Goal: Check status: Check status

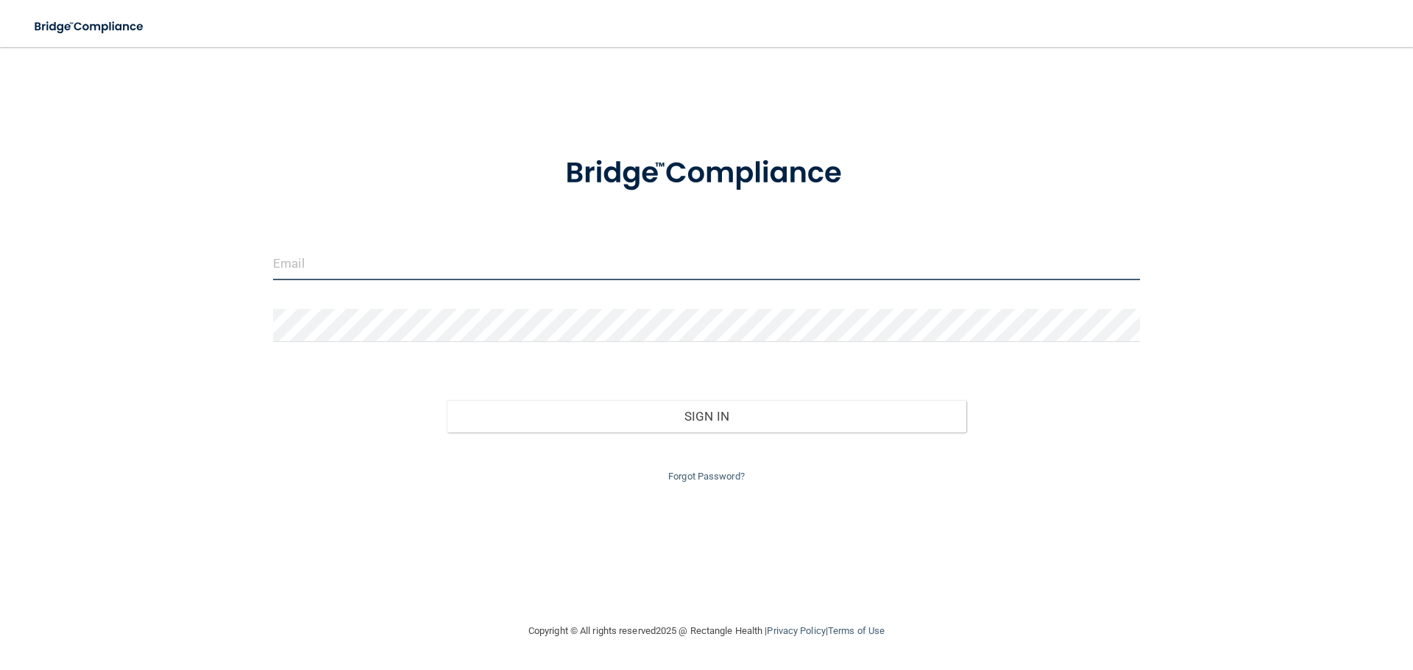
type input "[EMAIL_ADDRESS][DOMAIN_NAME]"
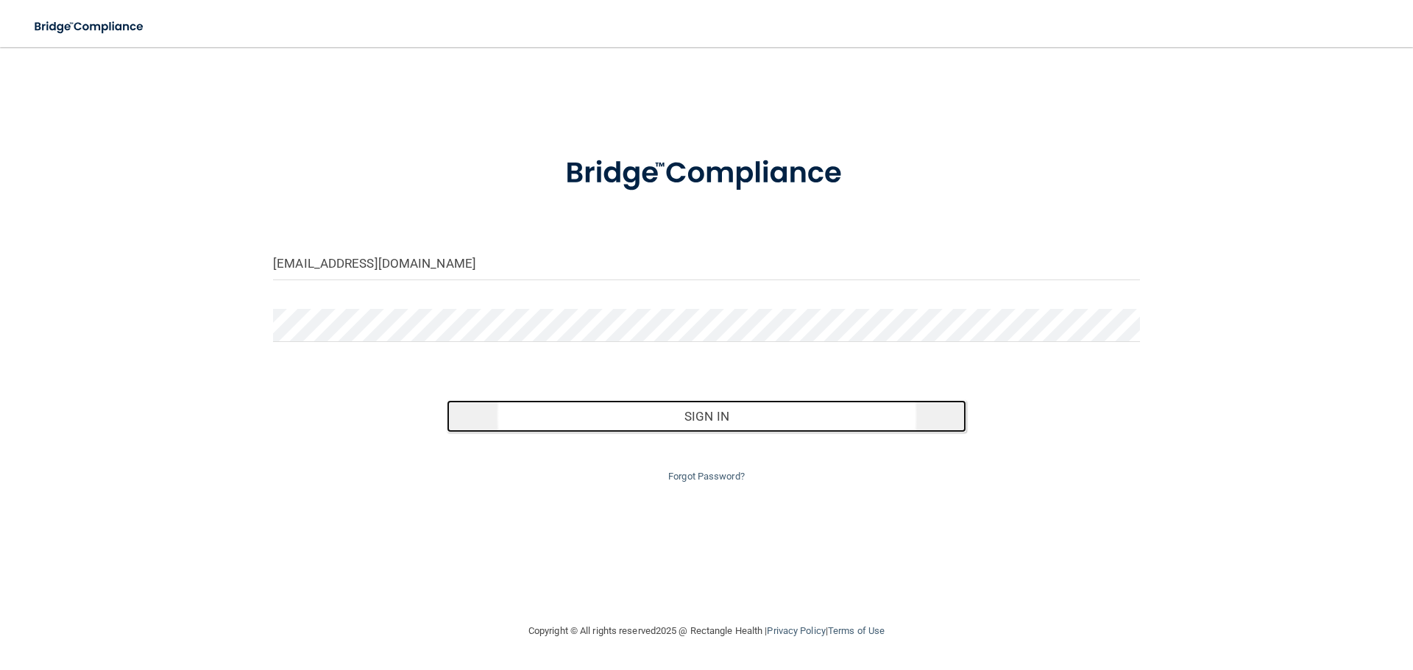
click at [684, 427] on button "Sign In" at bounding box center [707, 416] width 520 height 32
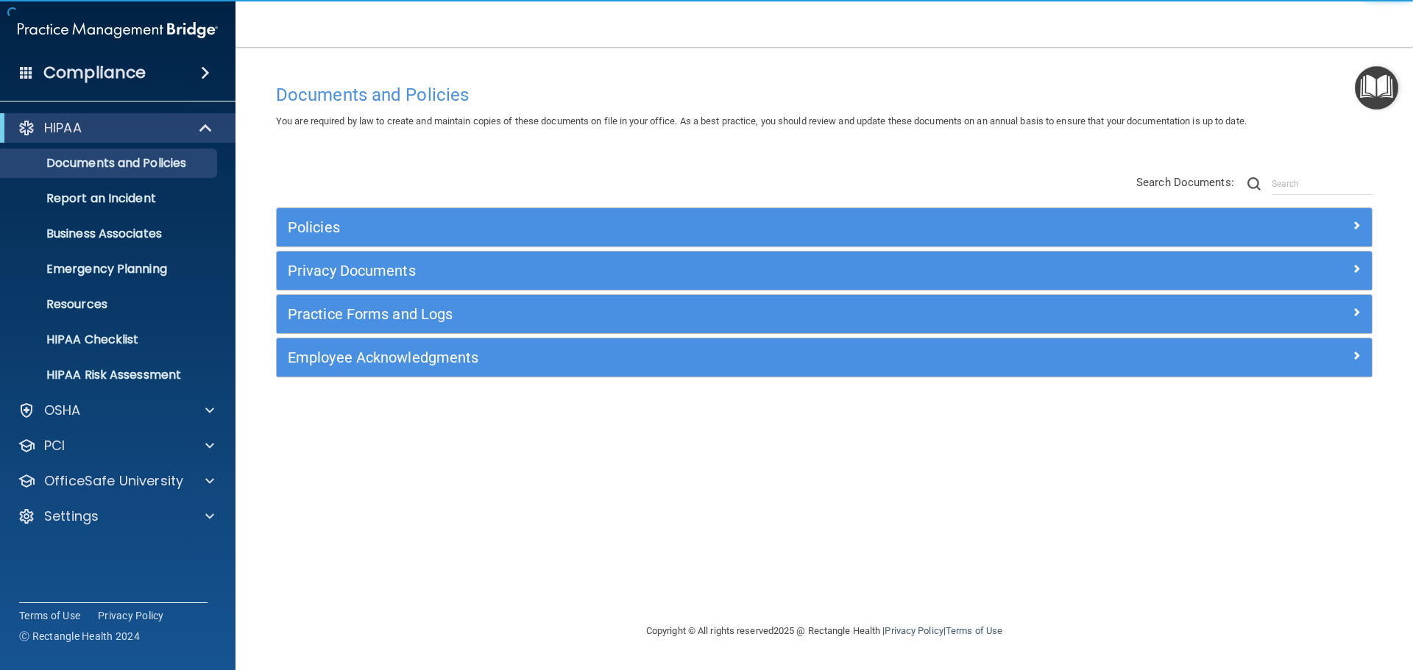
click at [1376, 102] on img "Open Resource Center" at bounding box center [1376, 87] width 43 height 43
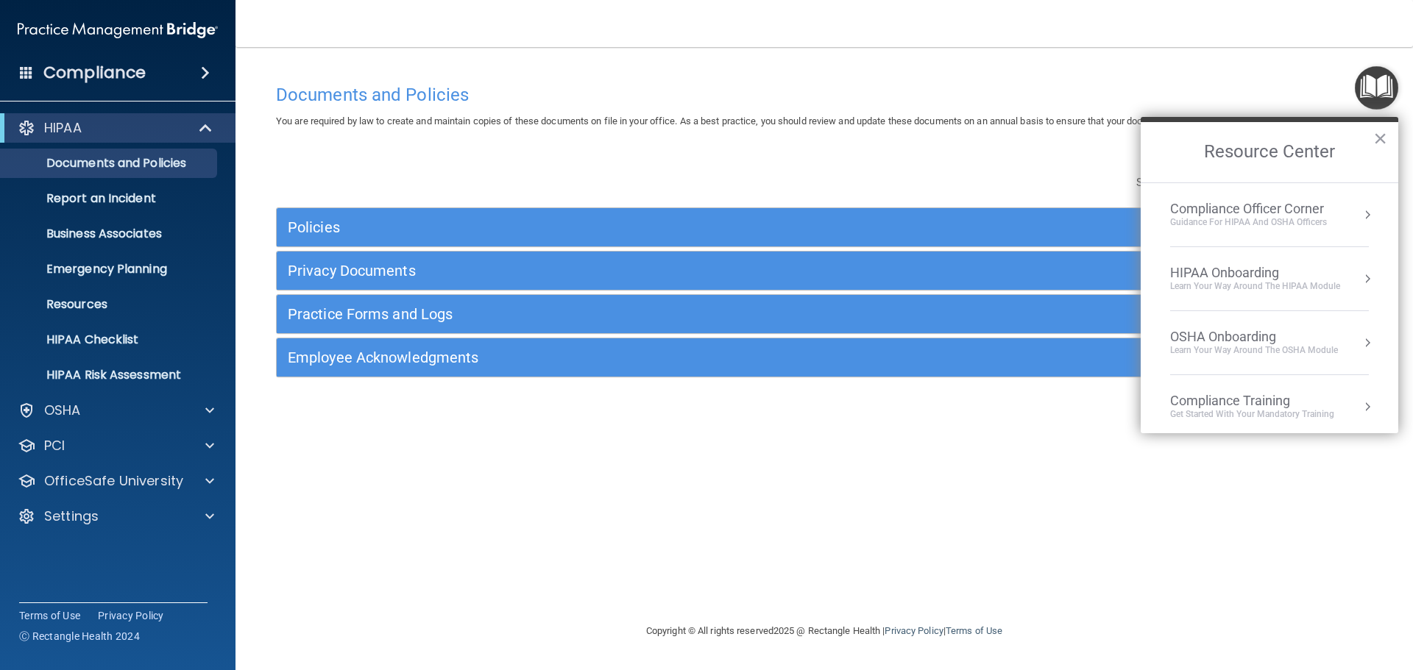
click at [1205, 274] on div "HIPAA Onboarding" at bounding box center [1255, 273] width 170 height 16
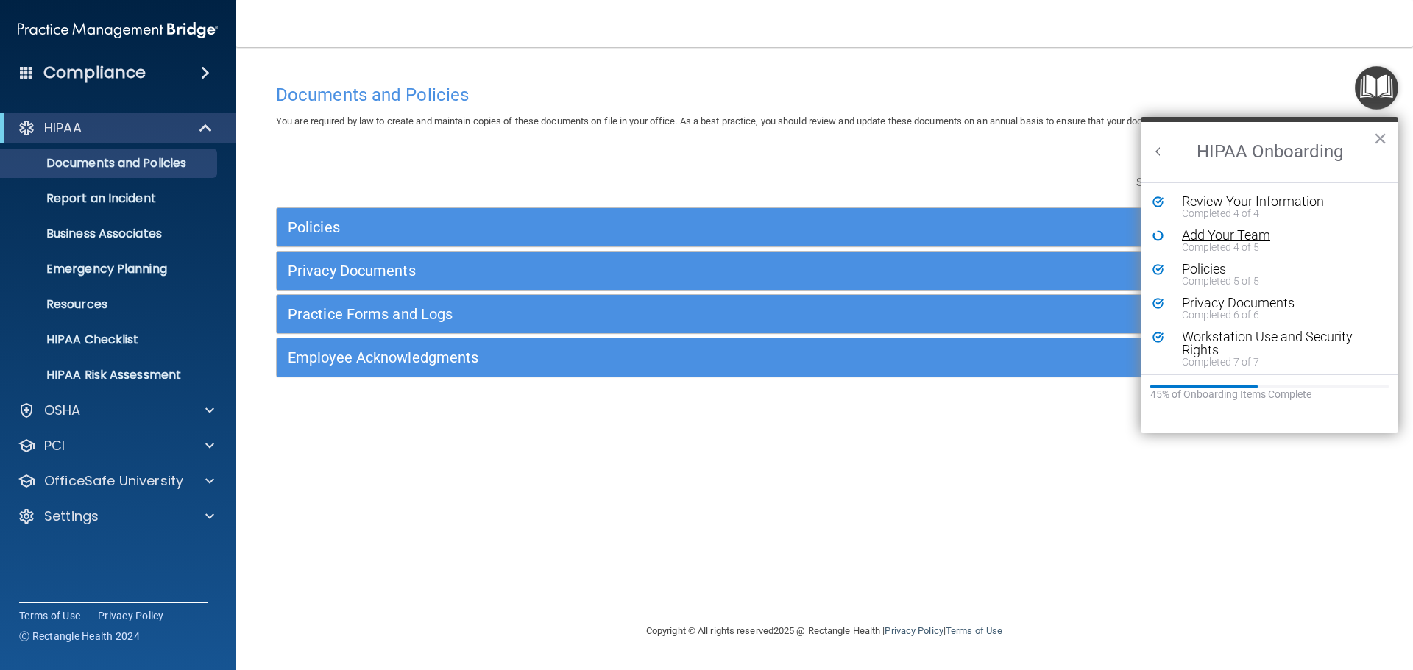
click at [1196, 248] on div "Completed 4 of 5" at bounding box center [1275, 247] width 186 height 10
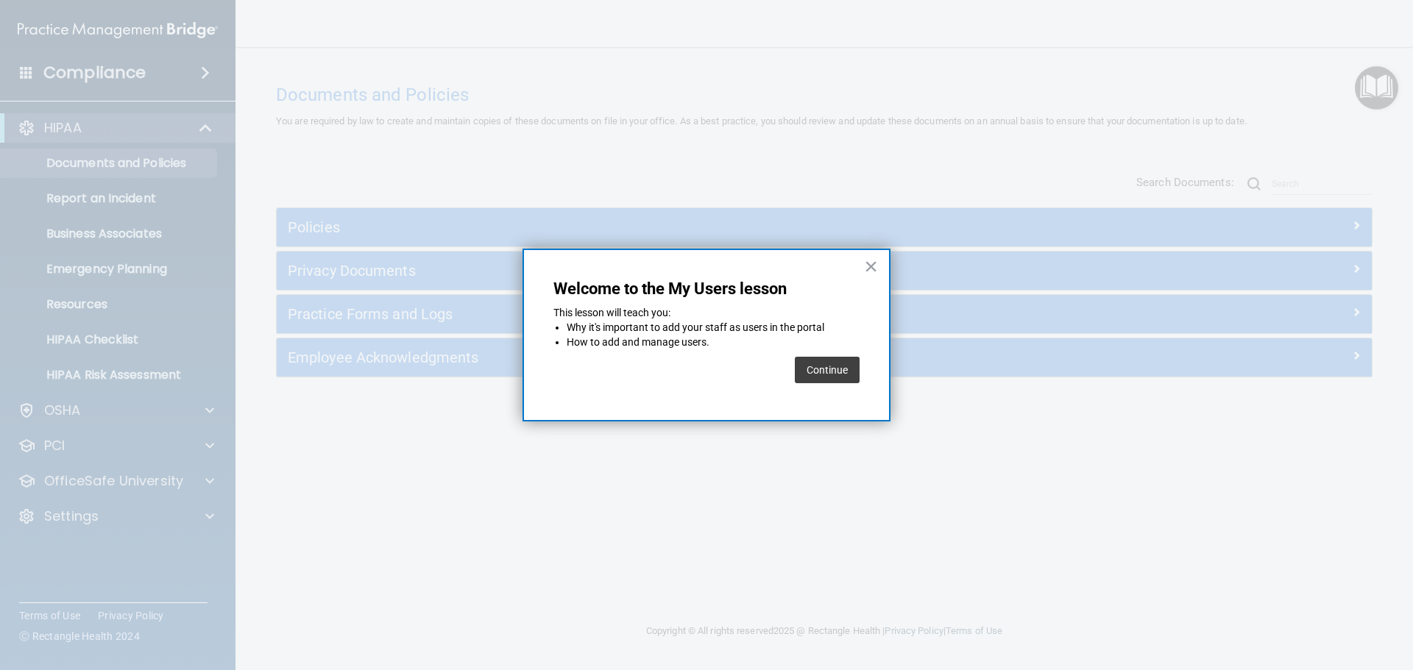
click at [814, 370] on button "Continue" at bounding box center [827, 370] width 65 height 26
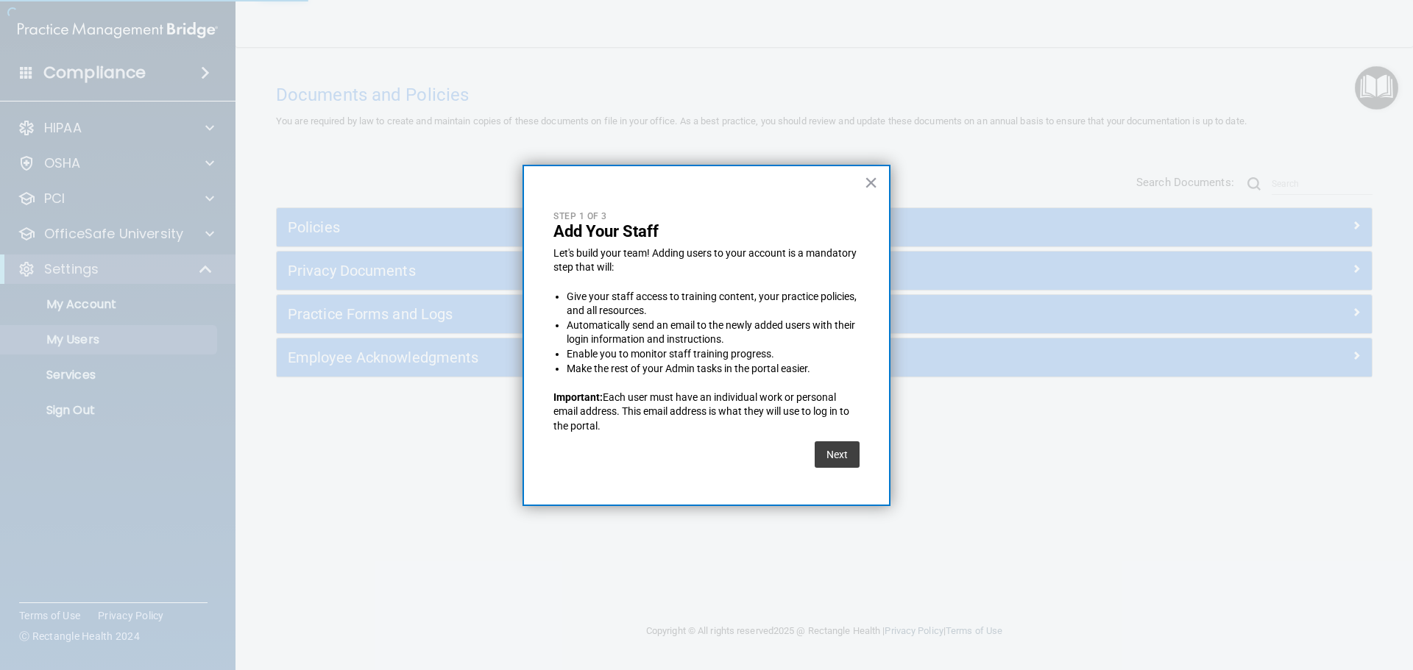
select select "20"
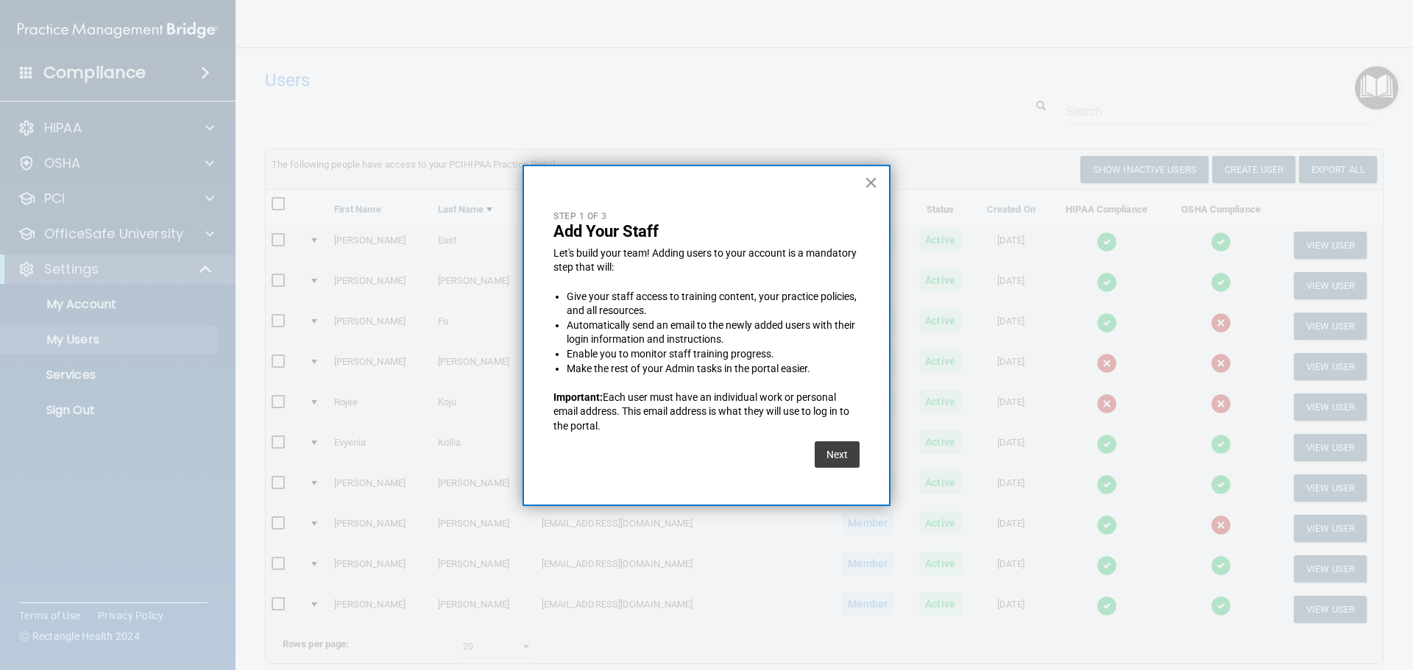
click at [871, 182] on button "×" at bounding box center [871, 183] width 14 height 24
